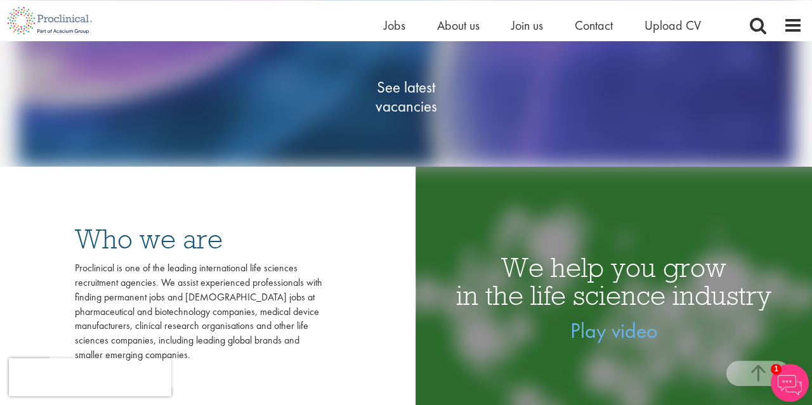
scroll to position [220, 0]
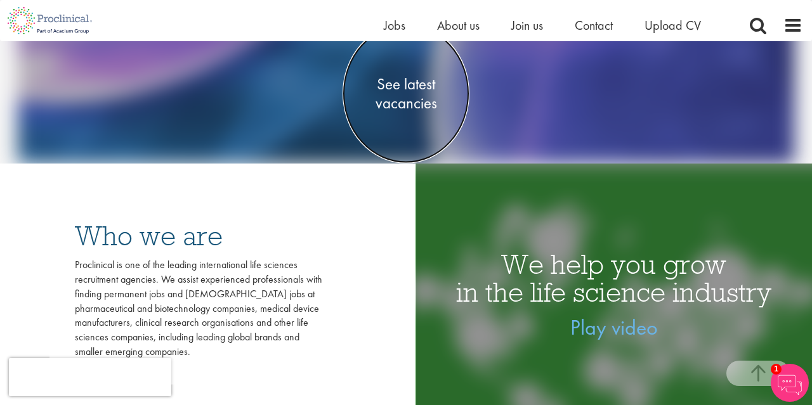
click at [413, 96] on span "See latest vacancies" at bounding box center [406, 94] width 127 height 38
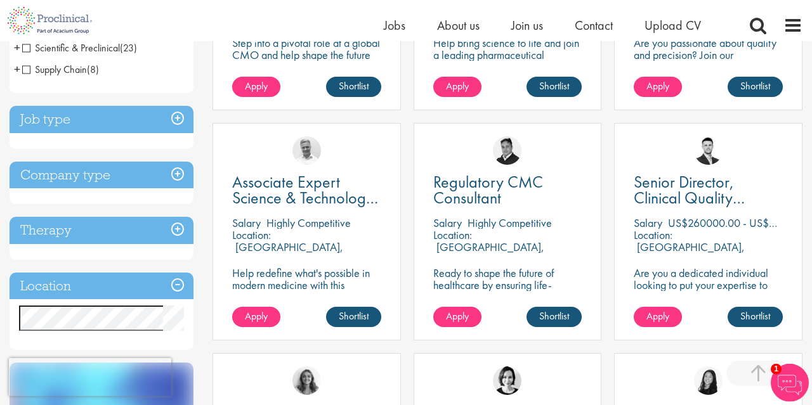
scroll to position [440, 0]
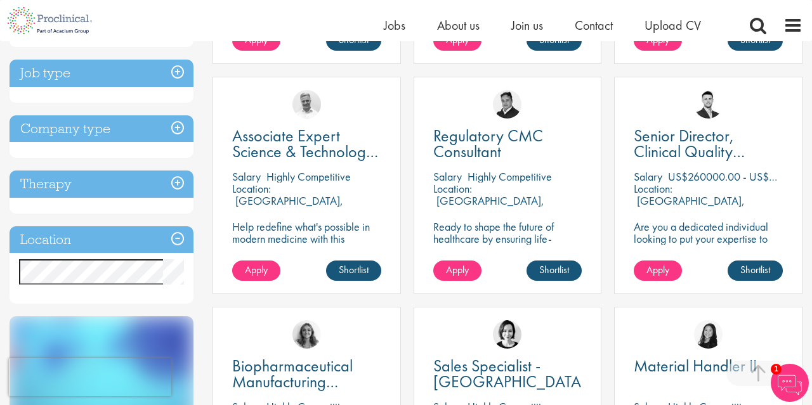
click at [177, 87] on h3 "Job type" at bounding box center [102, 73] width 184 height 27
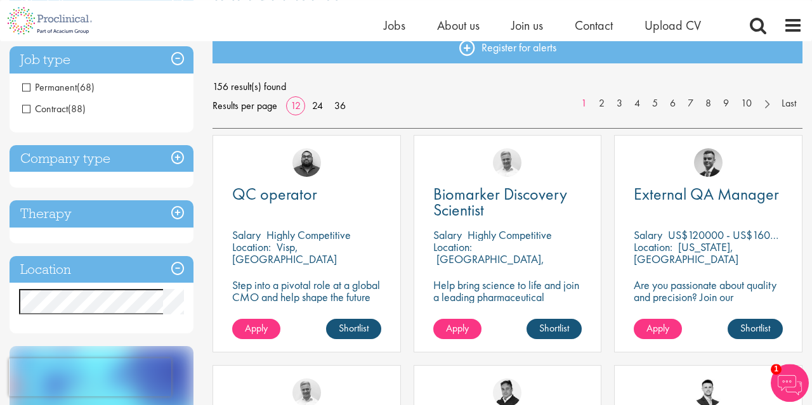
scroll to position [110, 0]
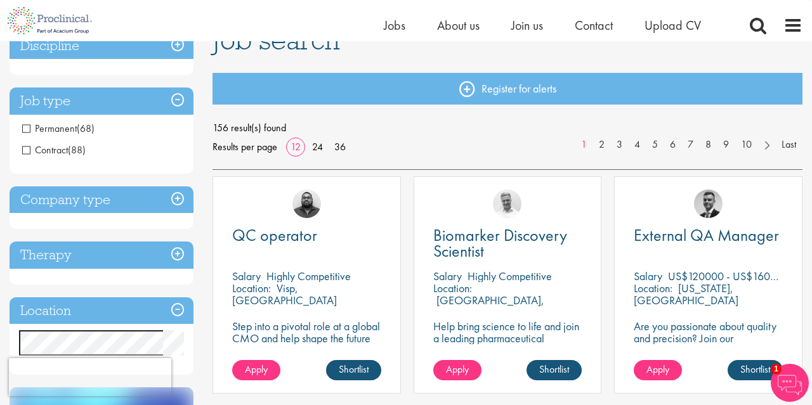
click at [26, 130] on span "Permanent" at bounding box center [49, 128] width 55 height 13
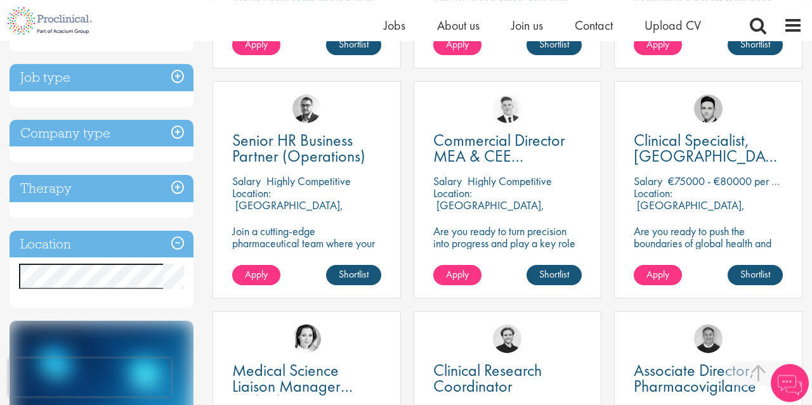
scroll to position [440, 0]
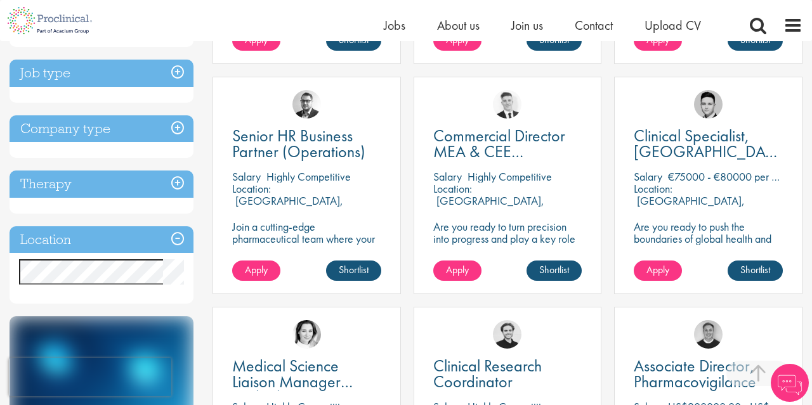
click at [176, 77] on h3 "Job type" at bounding box center [102, 73] width 184 height 27
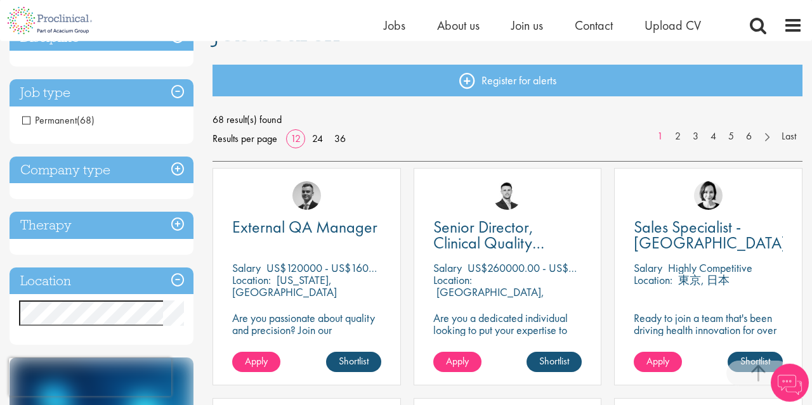
scroll to position [110, 0]
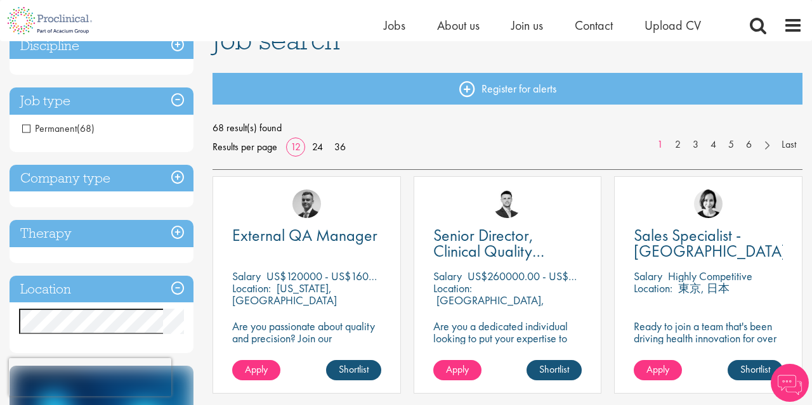
click at [22, 129] on span "Permanent" at bounding box center [49, 128] width 55 height 13
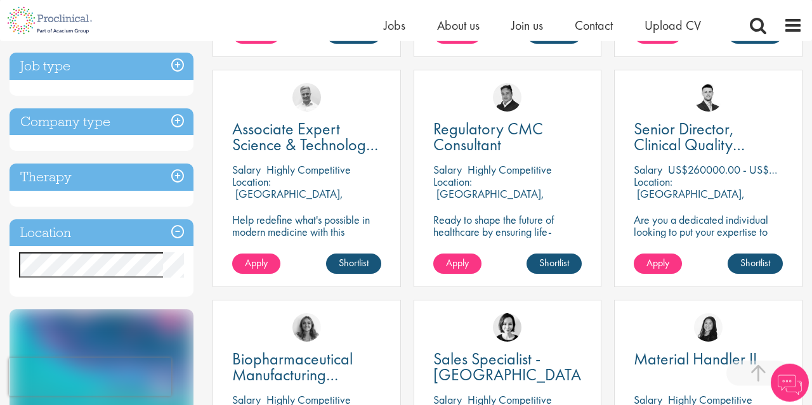
scroll to position [440, 0]
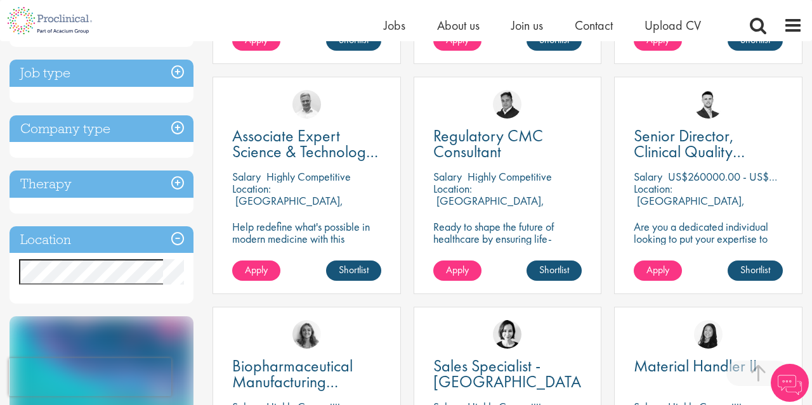
click at [185, 143] on h3 "Company type" at bounding box center [102, 128] width 184 height 27
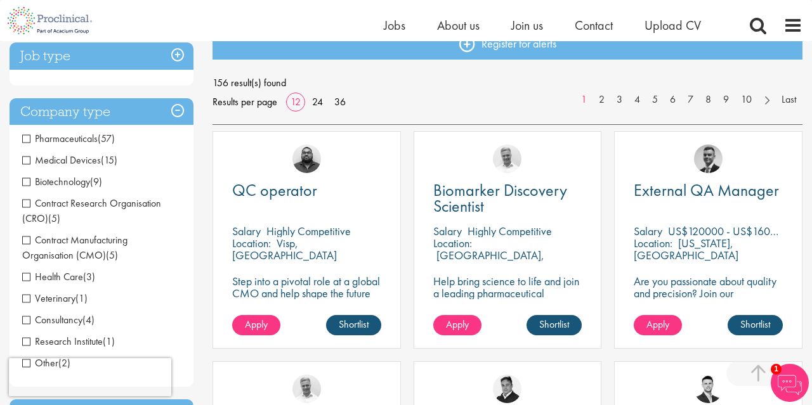
scroll to position [110, 0]
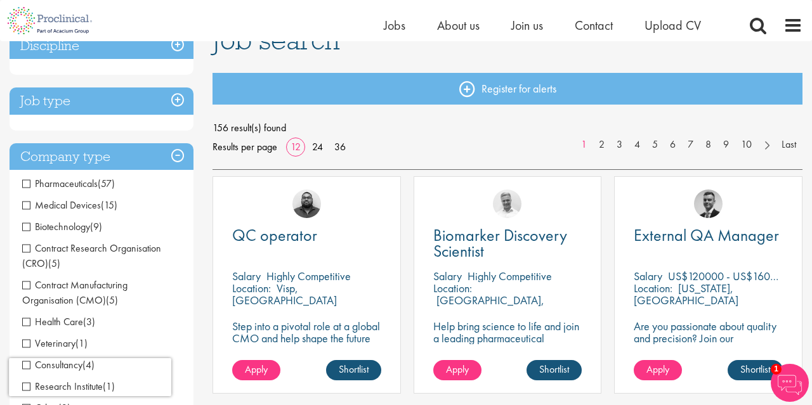
click at [182, 150] on h3 "Company type" at bounding box center [102, 156] width 184 height 27
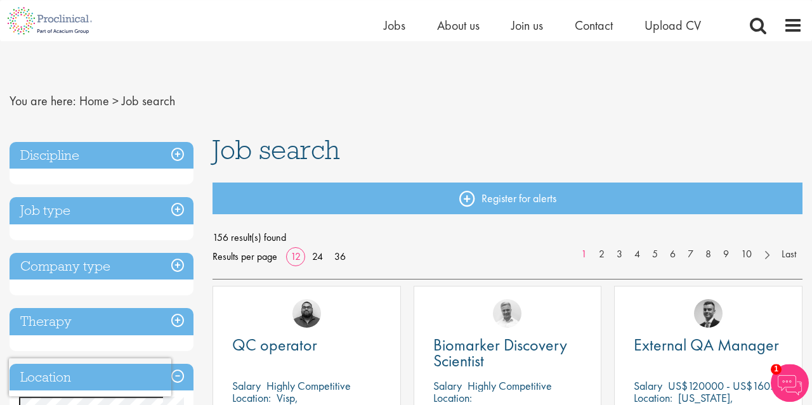
scroll to position [0, 0]
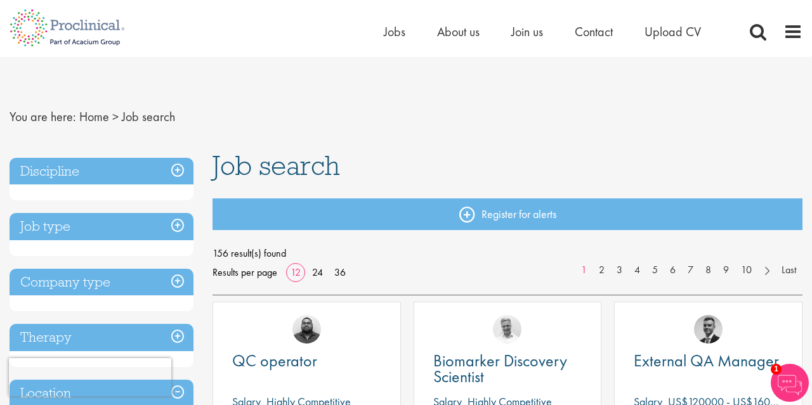
click at [178, 171] on h3 "Discipline" at bounding box center [102, 171] width 184 height 27
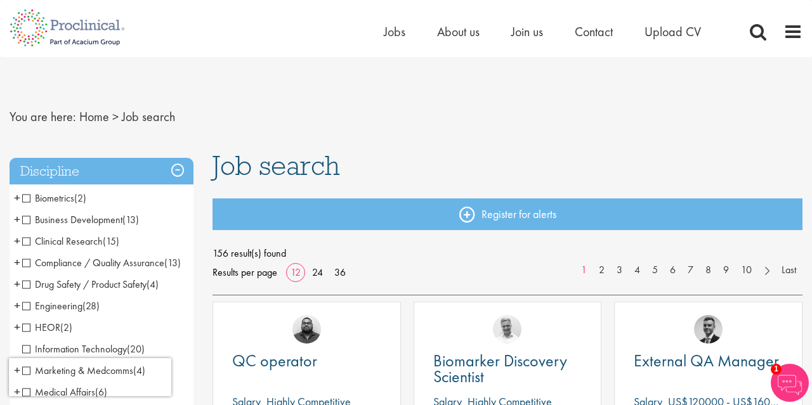
click at [26, 199] on span "Biometrics" at bounding box center [48, 198] width 52 height 13
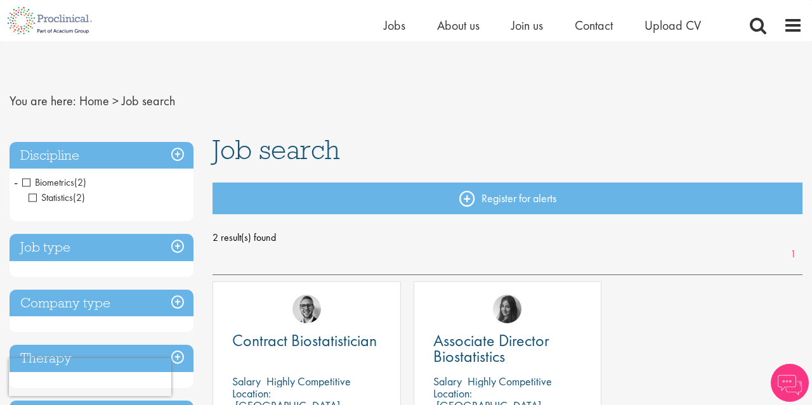
scroll to position [110, 0]
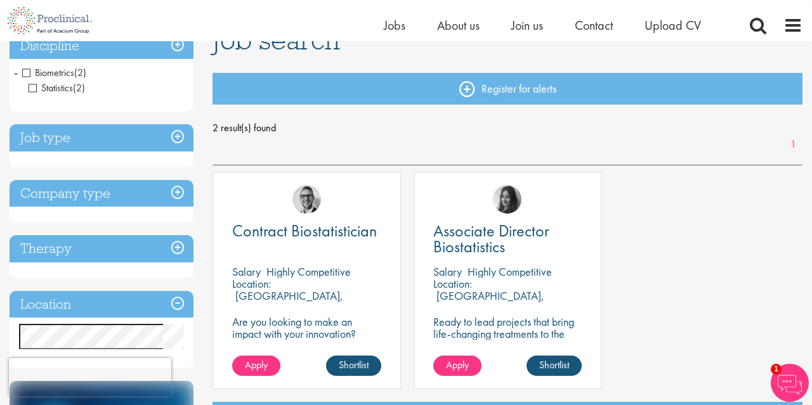
click at [30, 70] on span "Biometrics" at bounding box center [48, 72] width 52 height 13
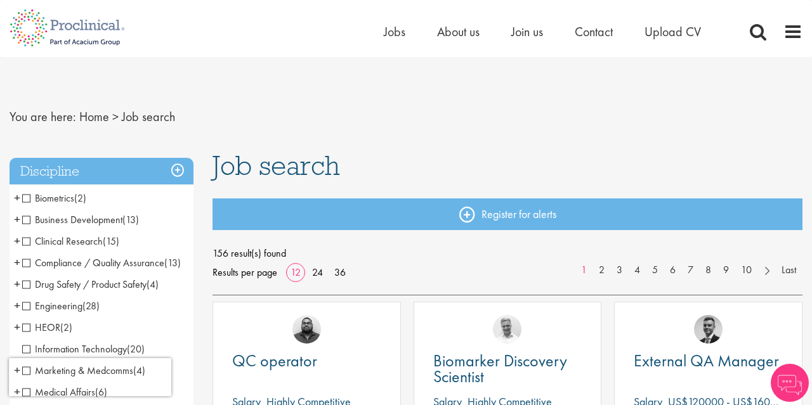
click at [23, 221] on span "Business Development" at bounding box center [72, 219] width 100 height 13
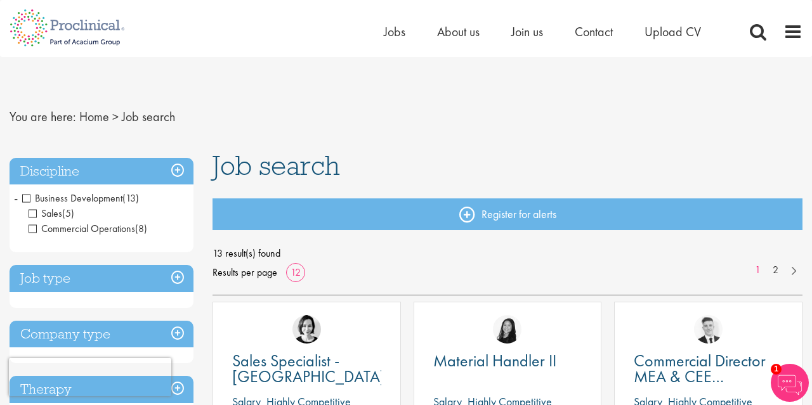
click at [27, 199] on span "Business Development" at bounding box center [72, 198] width 100 height 13
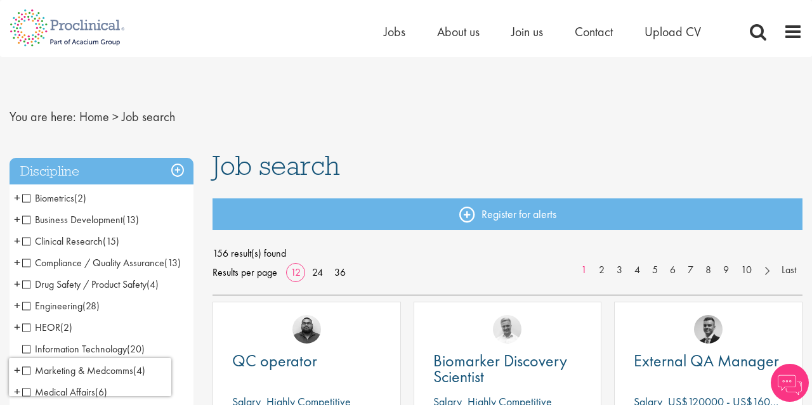
click at [29, 242] on span "Clinical Research" at bounding box center [62, 241] width 81 height 13
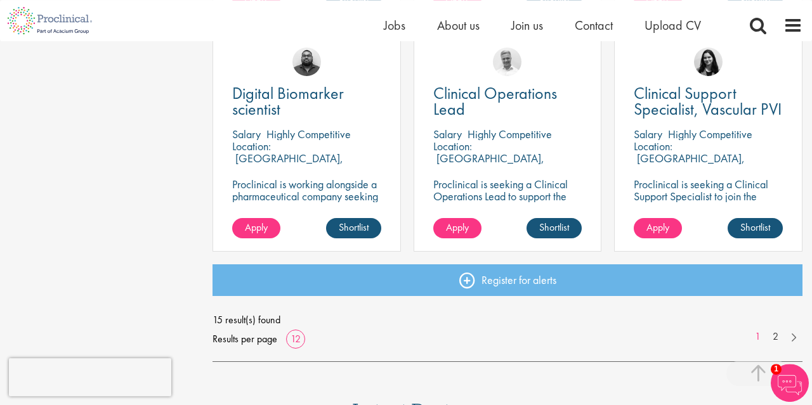
scroll to position [990, 0]
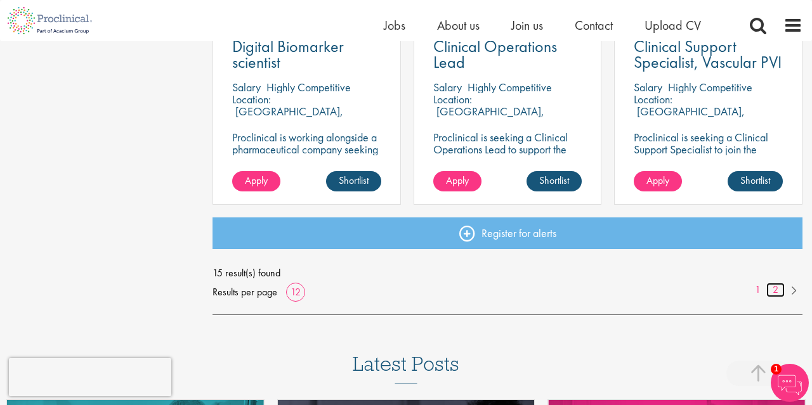
click at [779, 287] on link "2" at bounding box center [776, 290] width 18 height 15
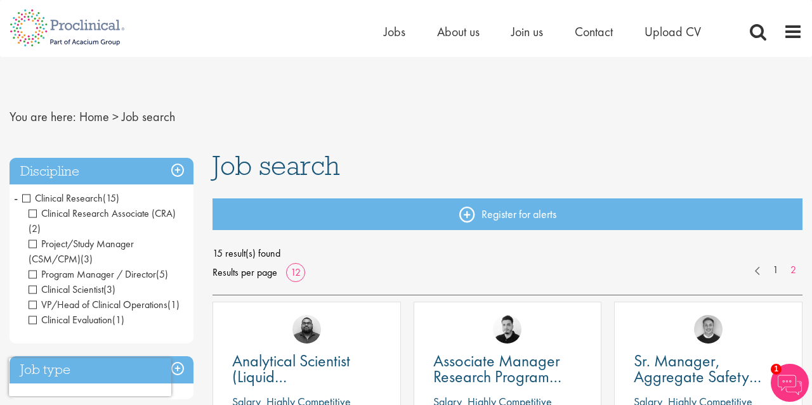
click at [24, 201] on span "Clinical Research" at bounding box center [62, 198] width 81 height 13
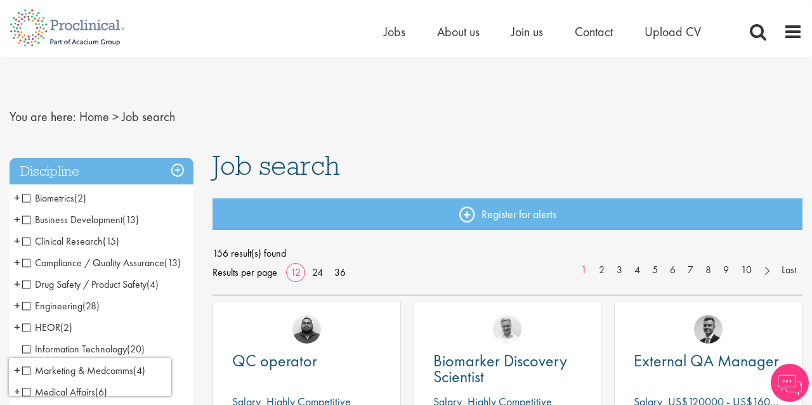
click at [29, 262] on span "Compliance / Quality Assurance" at bounding box center [93, 262] width 142 height 13
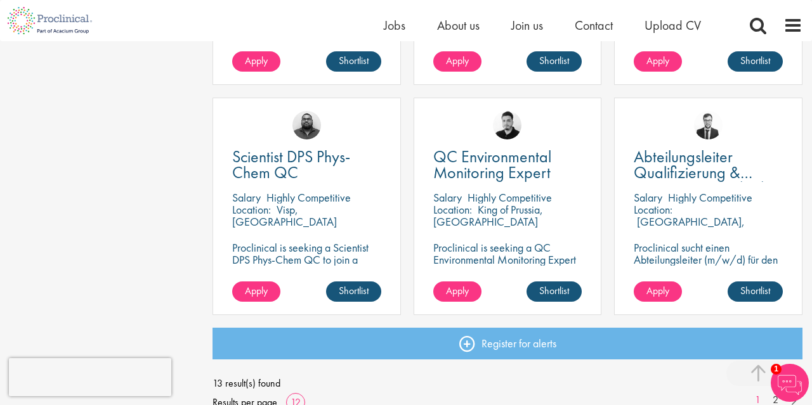
scroll to position [990, 0]
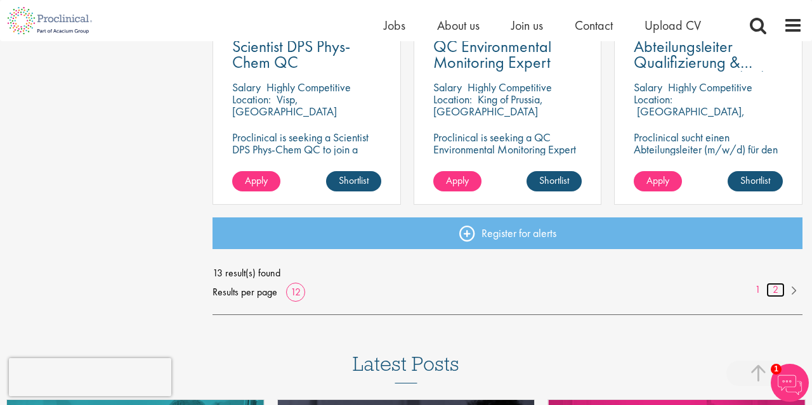
click at [777, 288] on link "2" at bounding box center [776, 290] width 18 height 15
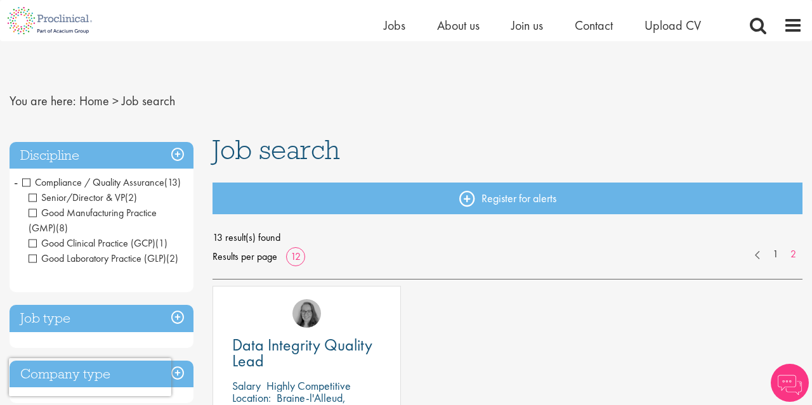
scroll to position [110, 0]
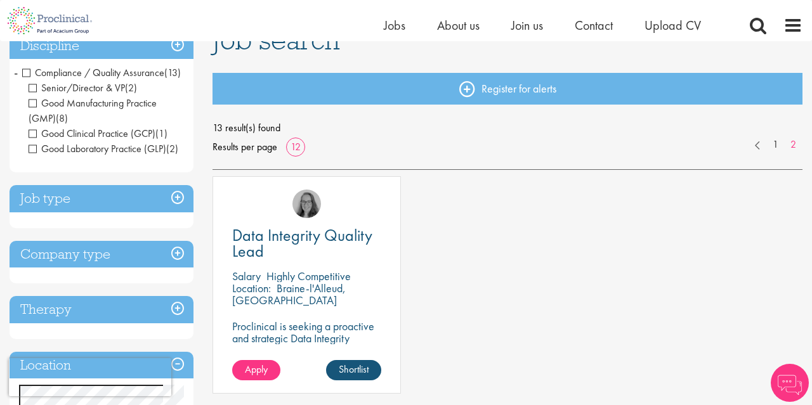
click at [28, 75] on span "Compliance / Quality Assurance" at bounding box center [93, 72] width 142 height 13
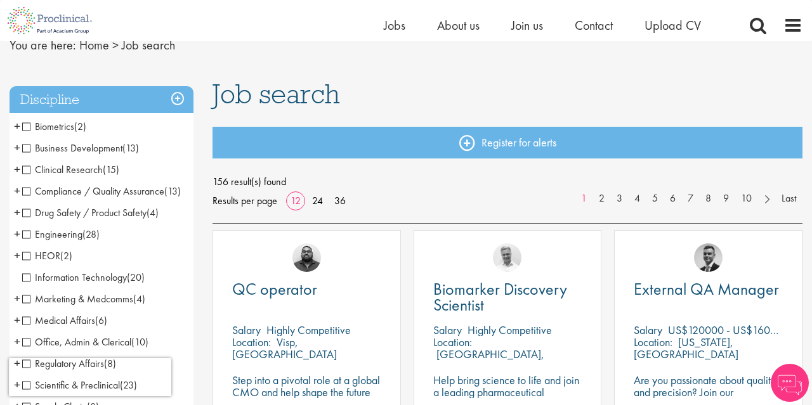
scroll to position [110, 0]
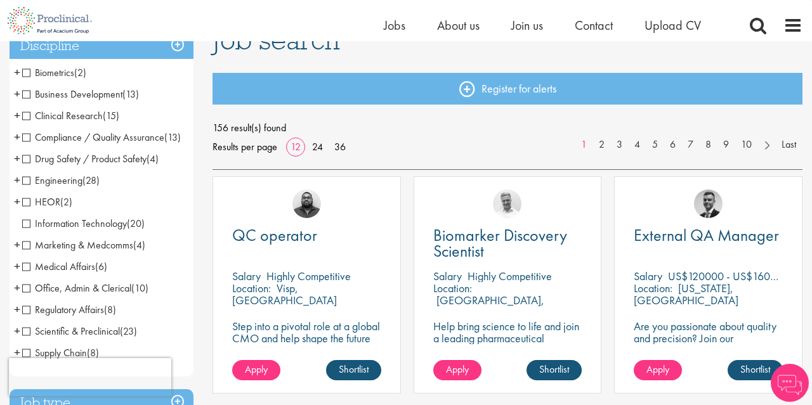
click at [26, 166] on span "Drug Safety / Product Safety" at bounding box center [84, 158] width 124 height 13
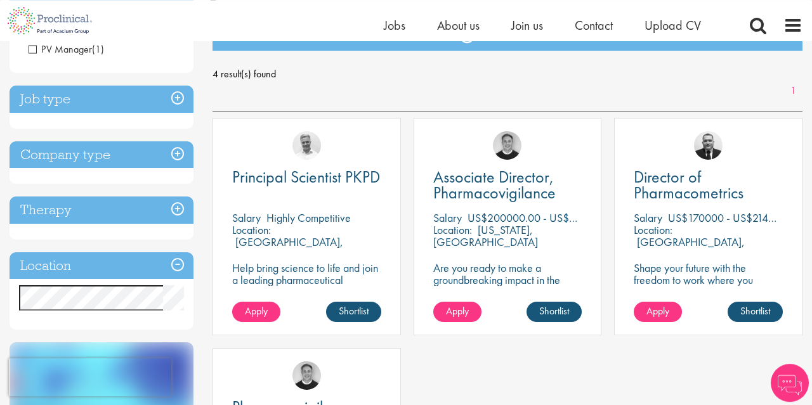
scroll to position [110, 0]
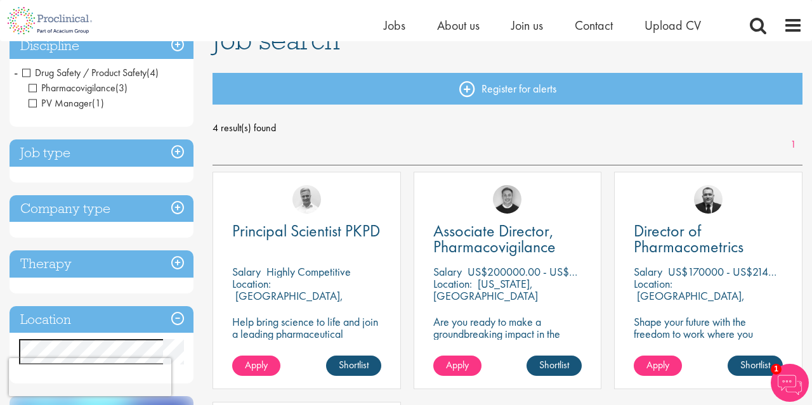
click at [24, 69] on span "Drug Safety / Product Safety" at bounding box center [84, 72] width 124 height 13
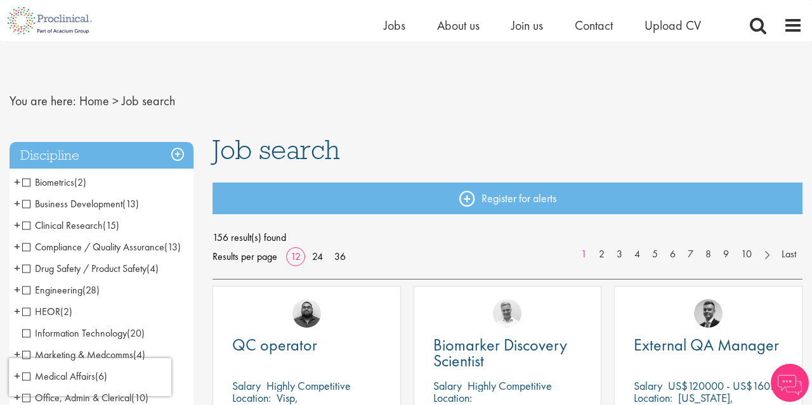
scroll to position [110, 0]
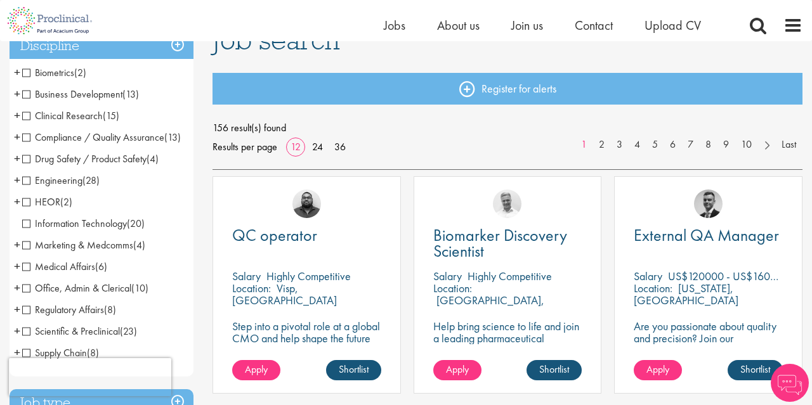
click at [27, 187] on span "Engineering" at bounding box center [52, 180] width 60 height 13
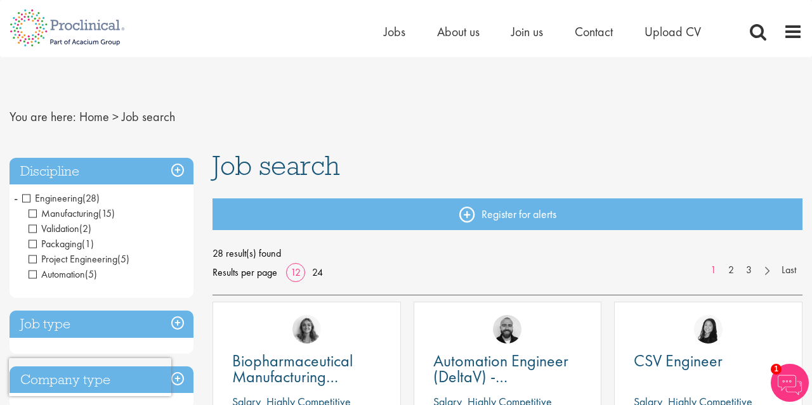
click at [31, 199] on span "Engineering" at bounding box center [52, 198] width 60 height 13
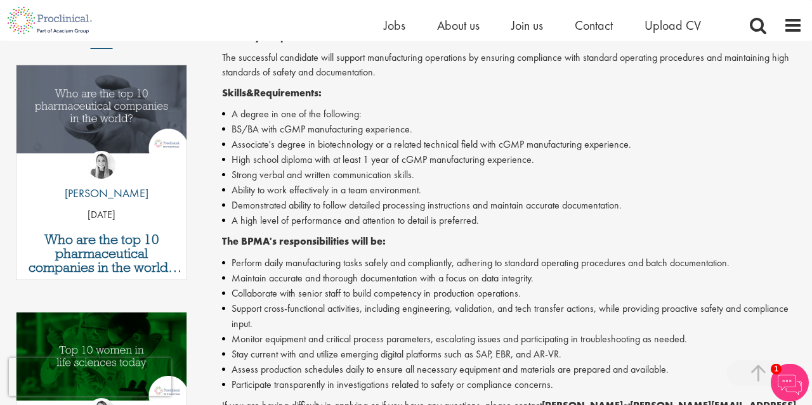
scroll to position [440, 0]
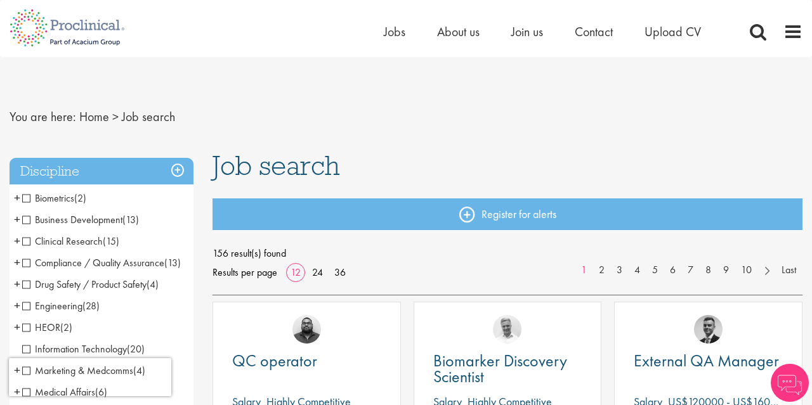
click at [172, 172] on h3 "Discipline" at bounding box center [102, 171] width 184 height 27
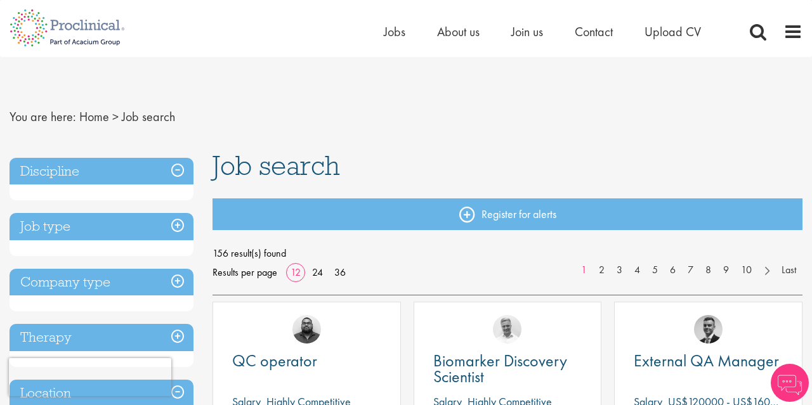
click at [172, 172] on h3 "Discipline" at bounding box center [102, 171] width 184 height 27
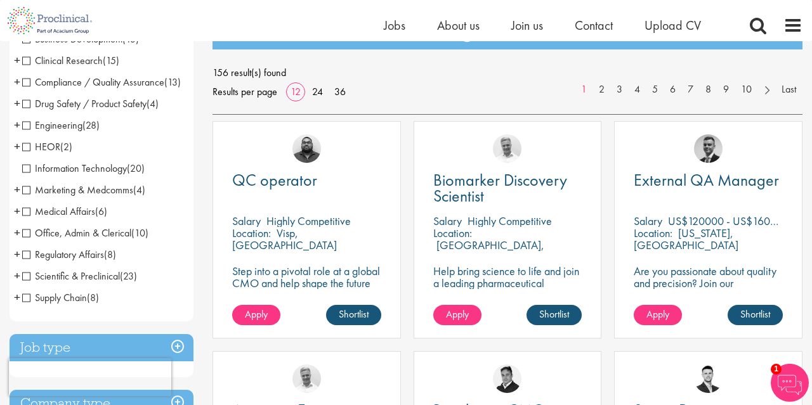
scroll to position [220, 0]
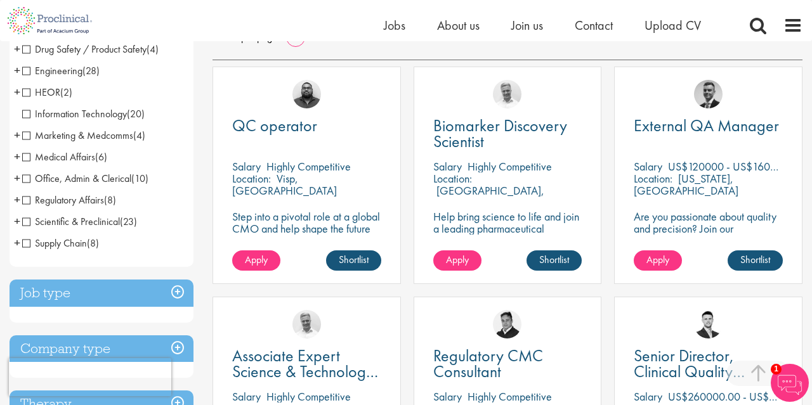
click at [25, 228] on span "Scientific & Preclinical" at bounding box center [71, 221] width 98 height 13
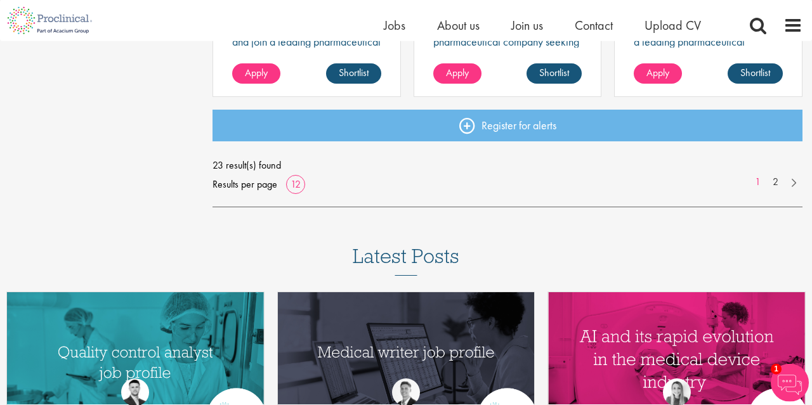
scroll to position [1100, 0]
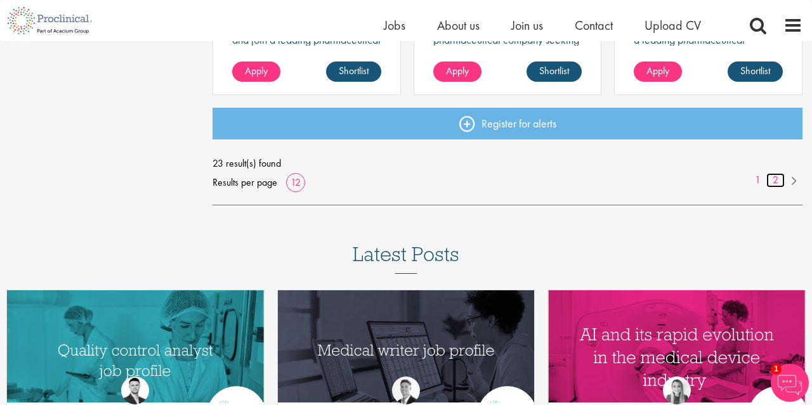
click at [773, 181] on link "2" at bounding box center [776, 180] width 18 height 15
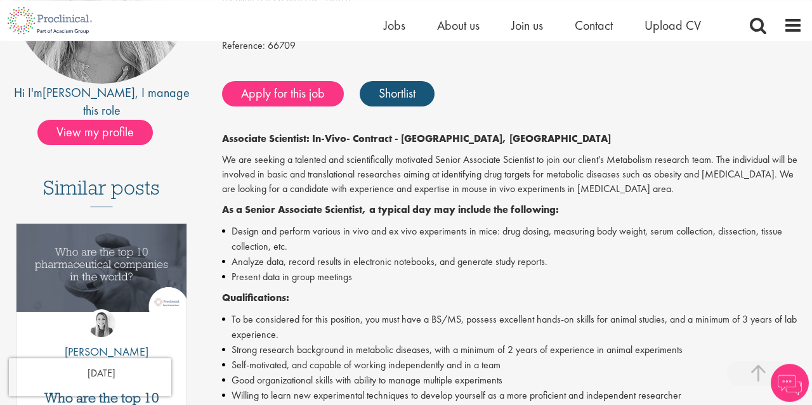
scroll to position [330, 0]
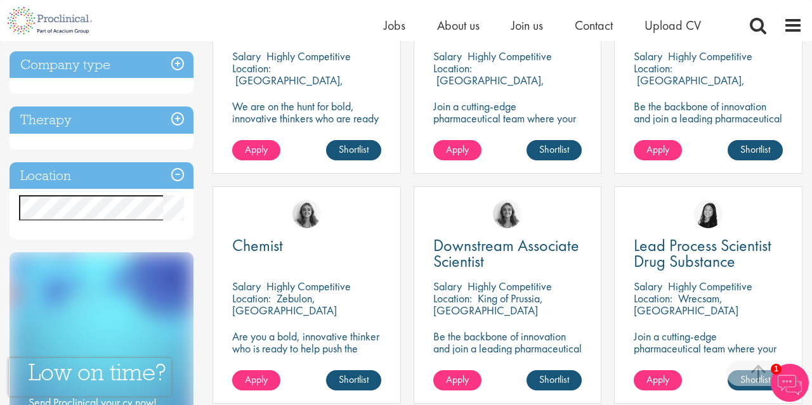
scroll to position [440, 0]
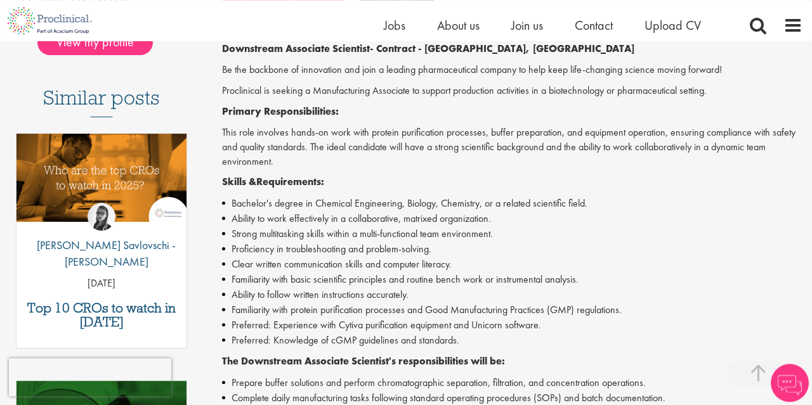
scroll to position [330, 0]
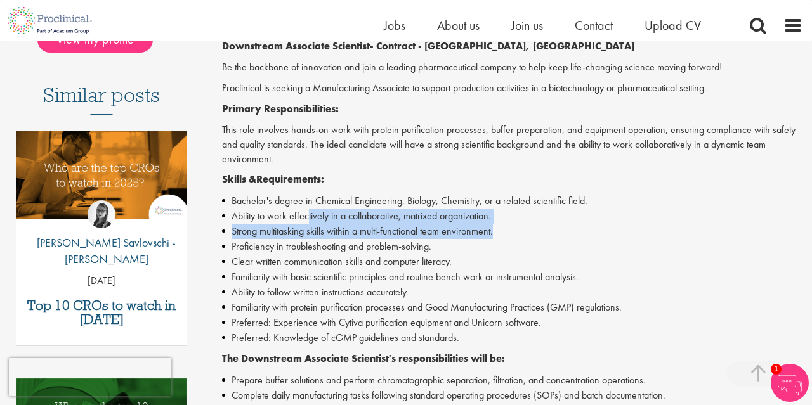
drag, startPoint x: 310, startPoint y: 220, endPoint x: 616, endPoint y: 232, distance: 305.4
click at [616, 232] on ul "Bachelor's degree in Chemical Engineering, Biology, Chemistry, or a related sci…" at bounding box center [512, 270] width 581 height 152
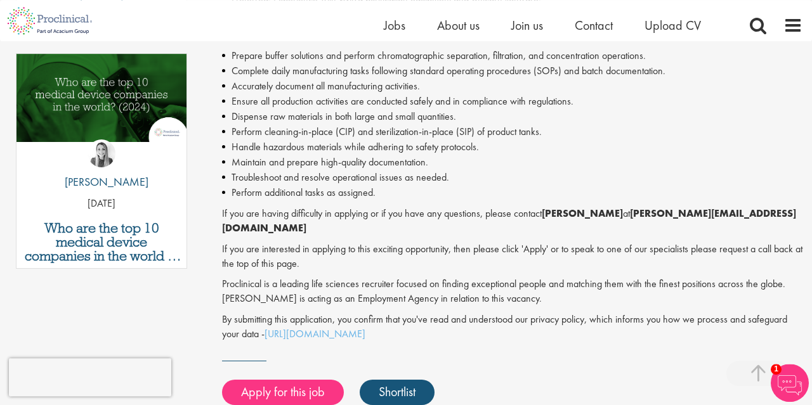
scroll to position [660, 0]
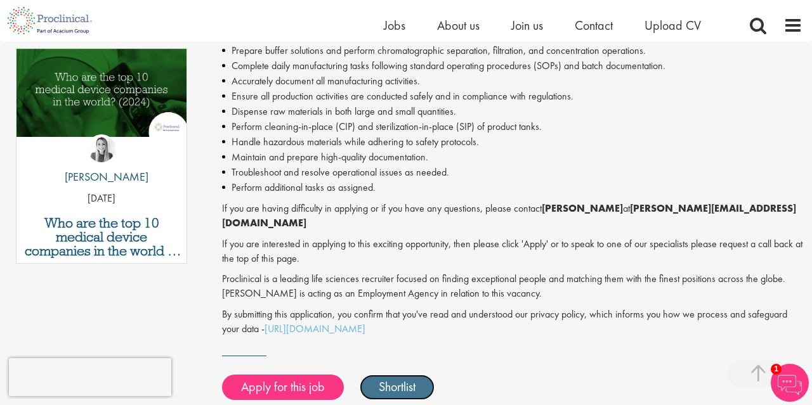
click at [405, 375] on link "Shortlist" at bounding box center [397, 387] width 75 height 25
click at [405, 375] on link "Shortlisted" at bounding box center [404, 387] width 88 height 25
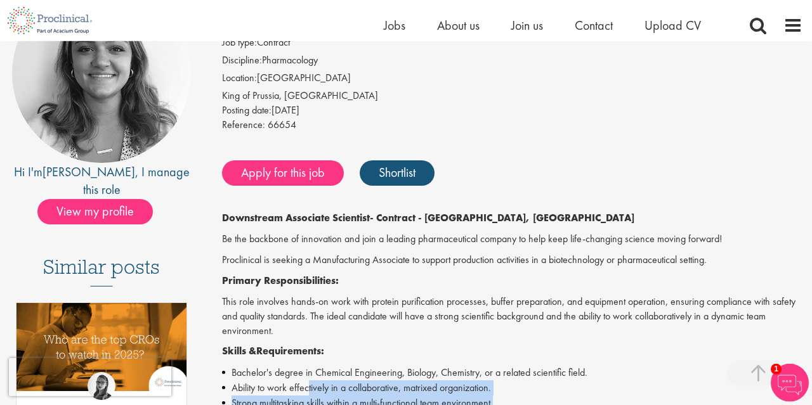
scroll to position [110, 0]
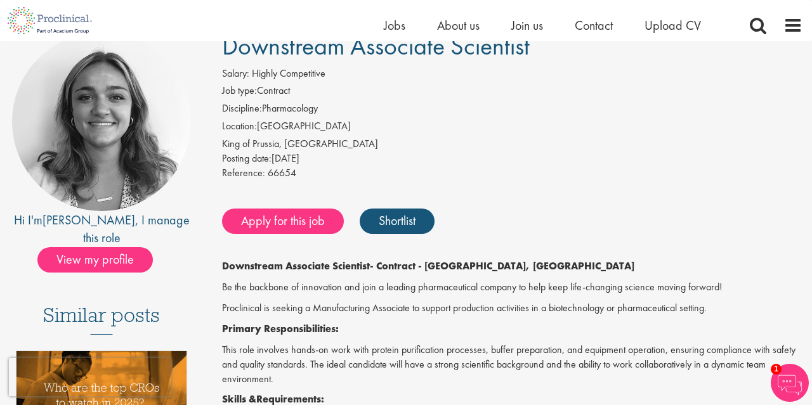
click at [256, 145] on div "King of Prussia, [GEOGRAPHIC_DATA]" at bounding box center [512, 144] width 581 height 15
